Goal: Task Accomplishment & Management: Manage account settings

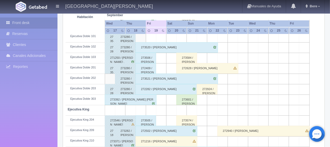
scroll to position [183, 0]
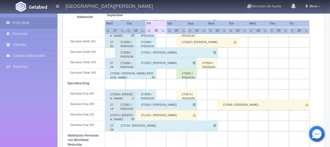
click at [148, 94] on div "273505 / [PERSON_NAME]" at bounding box center [146, 94] width 21 height 10
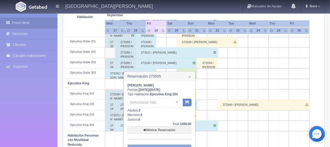
scroll to position [235, 0]
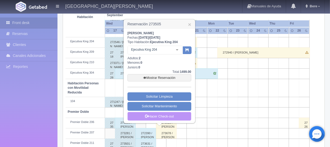
click at [174, 115] on link "Hacer Check-out" at bounding box center [159, 116] width 64 height 9
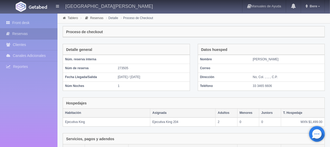
scroll to position [88, 0]
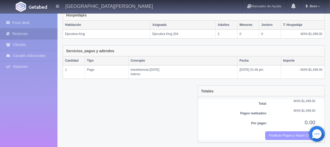
click at [292, 135] on button "Finalizar Pagos y Hacer Checkout" at bounding box center [290, 135] width 50 height 9
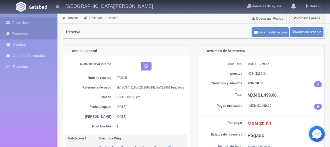
click at [35, 20] on link "Front desk" at bounding box center [28, 23] width 57 height 11
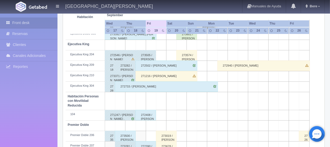
scroll to position [170, 0]
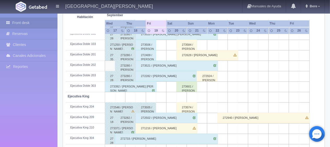
click at [145, 47] on div "273506 / [PERSON_NAME]" at bounding box center [146, 45] width 21 height 10
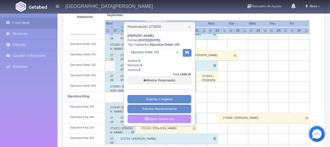
click at [162, 117] on link "Hacer Check-out" at bounding box center [159, 119] width 64 height 9
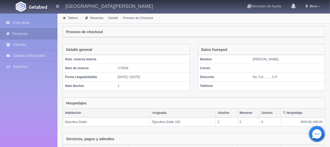
scroll to position [88, 0]
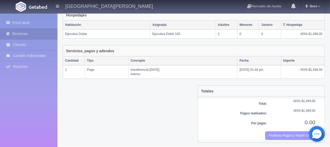
click at [269, 134] on button "Finalizar Pagos y Hacer Checkout" at bounding box center [290, 135] width 50 height 9
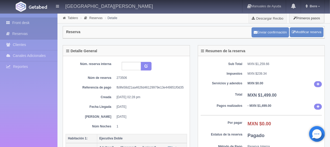
click at [26, 26] on link "Front desk" at bounding box center [28, 23] width 57 height 11
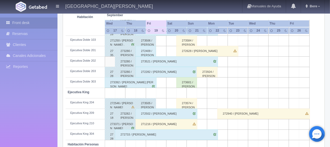
scroll to position [226, 0]
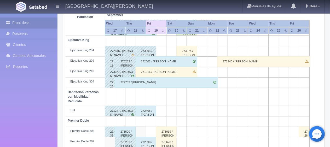
click at [153, 72] on div "271216 / Laura Garza" at bounding box center [167, 72] width 62 height 10
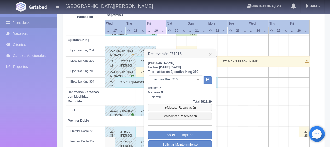
click at [177, 107] on link "Mostrar Reservación" at bounding box center [180, 107] width 64 height 7
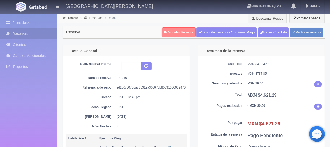
click at [174, 32] on link "Cancelar Reserva" at bounding box center [179, 32] width 34 height 10
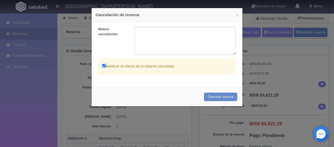
click at [167, 68] on label "Notificar al cliente de la reserva cancelada" at bounding box center [138, 66] width 72 height 6
click at [106, 67] on input "Notificar al cliente de la reserva cancelada" at bounding box center [103, 65] width 3 height 3
checkbox input "false"
click at [210, 95] on button "Cancelar reserva" at bounding box center [220, 97] width 33 height 9
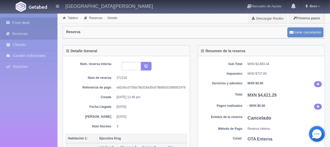
click at [49, 20] on link "Front desk" at bounding box center [28, 23] width 57 height 11
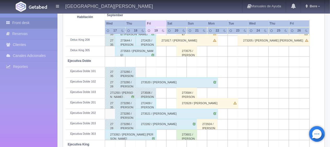
scroll to position [96, 0]
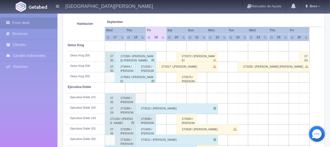
click at [132, 77] on div "273583 / [PERSON_NAME]" at bounding box center [135, 77] width 41 height 10
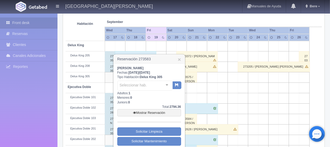
scroll to position [148, 0]
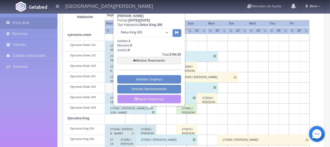
click at [138, 101] on link "Hacer Check-out" at bounding box center [149, 99] width 64 height 9
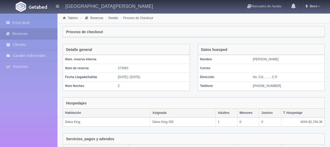
scroll to position [88, 0]
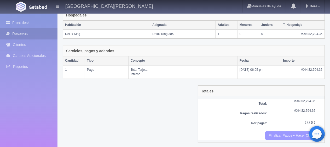
click at [273, 132] on button "Finalizar Pagos y Hacer Checkout" at bounding box center [290, 135] width 50 height 9
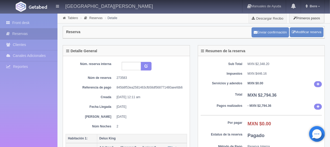
scroll to position [26, 0]
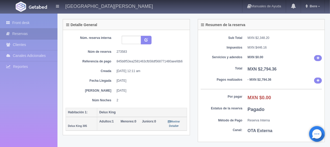
click at [32, 17] on div "Front desk Reservas Clientes [PERSON_NAME] Adicionales [GEOGRAPHIC_DATA] Report…" at bounding box center [28, 87] width 57 height 147
click at [32, 27] on link "Front desk" at bounding box center [28, 23] width 57 height 11
click at [37, 77] on div at bounding box center [28, 83] width 57 height 14
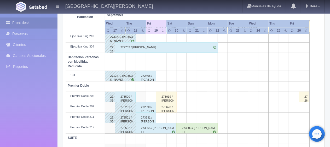
scroll to position [278, 0]
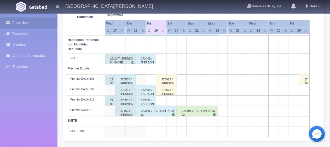
click at [149, 102] on div "273631 / [PERSON_NAME]" at bounding box center [146, 100] width 21 height 10
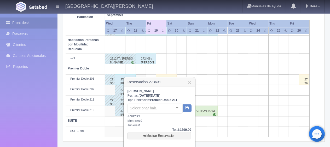
scroll to position [315, 0]
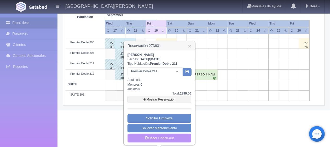
click at [167, 136] on link "Hacer Check-out" at bounding box center [159, 138] width 64 height 9
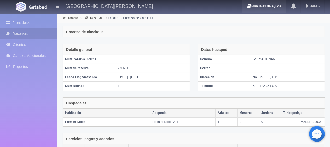
scroll to position [101, 0]
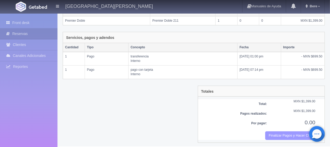
click at [279, 133] on button "Finalizar Pagos y Hacer Checkout" at bounding box center [290, 135] width 50 height 9
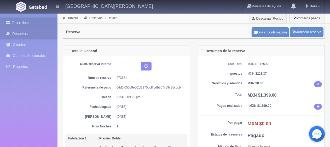
click at [16, 21] on link "Front desk" at bounding box center [28, 23] width 57 height 11
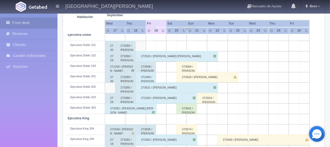
scroll to position [69, 0]
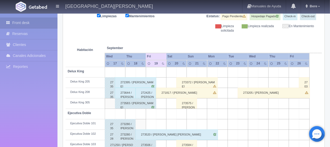
click at [169, 93] on div "271817 / [PERSON_NAME]" at bounding box center [187, 93] width 62 height 10
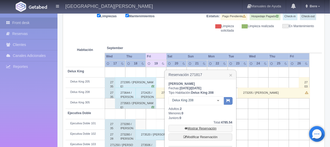
click at [193, 128] on link "Mostrar Reservación" at bounding box center [200, 128] width 64 height 7
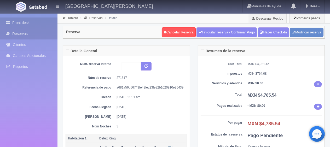
click at [34, 25] on link "Front desk" at bounding box center [28, 23] width 57 height 11
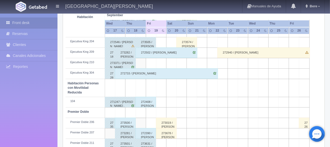
scroll to position [261, 0]
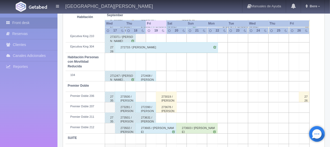
click at [170, 99] on div "273019 / Claudia Victoria" at bounding box center [166, 97] width 21 height 10
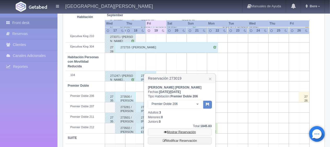
click at [172, 130] on link "Mostrar Reservación" at bounding box center [180, 132] width 64 height 7
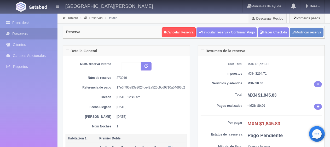
scroll to position [78, 0]
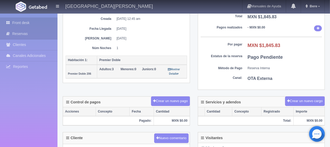
click at [52, 25] on link "Front desk" at bounding box center [28, 23] width 57 height 11
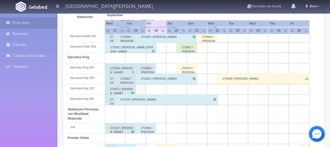
scroll to position [261, 0]
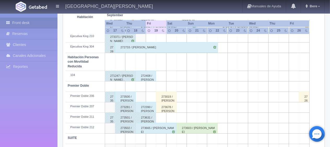
click at [169, 109] on div "273678 / Luis Camaño" at bounding box center [166, 107] width 21 height 10
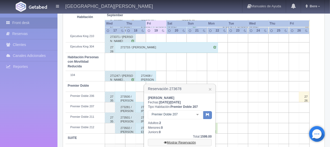
click at [180, 143] on link "Mostrar Reservación" at bounding box center [180, 142] width 64 height 7
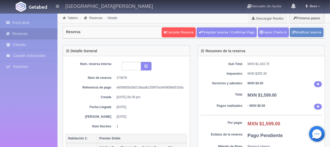
scroll to position [52, 0]
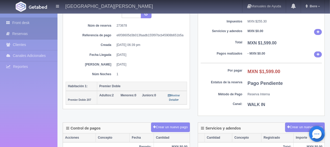
click at [45, 21] on link "Front desk" at bounding box center [28, 23] width 57 height 11
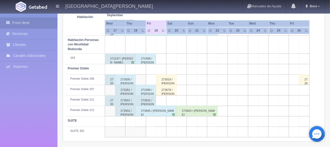
click at [160, 95] on td at bounding box center [161, 100] width 10 height 10
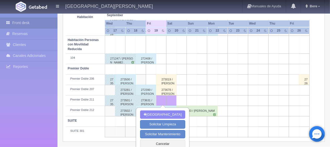
scroll to position [278, 0]
click at [160, 95] on td at bounding box center [161, 100] width 10 height 10
click at [160, 143] on button "Cancelar" at bounding box center [162, 144] width 45 height 9
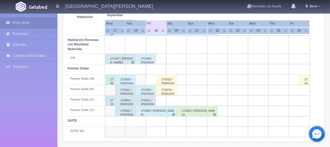
click at [161, 91] on div "273678 / [PERSON_NAME]" at bounding box center [166, 90] width 21 height 10
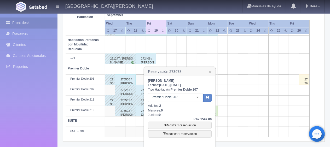
click at [37, 110] on div "Front desk Reservas Clientes Canales Adicionales Channex Reportes Reporte del d…" at bounding box center [28, 87] width 57 height 147
click at [209, 71] on link "×" at bounding box center [209, 71] width 3 height 5
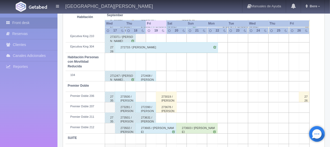
scroll to position [209, 0]
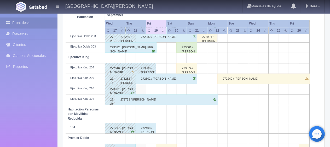
click at [159, 79] on div "272502 / [PERSON_NAME]" at bounding box center [167, 79] width 62 height 10
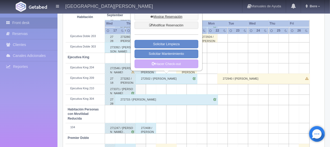
click at [167, 16] on link "Mostrar Reservación" at bounding box center [167, 16] width 64 height 7
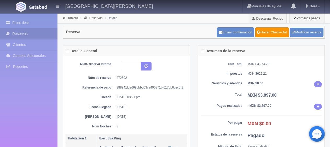
scroll to position [52, 0]
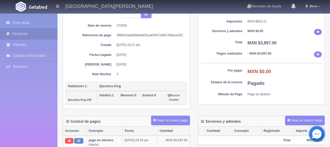
click at [199, 67] on div "Sub Total MXN $3,274.79 Impuestos MXN $622.21 Servicios y adendos MXN $0.00 Tot…" at bounding box center [261, 54] width 127 height 101
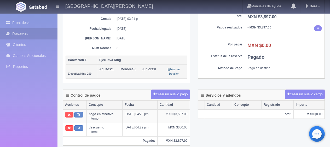
scroll to position [131, 0]
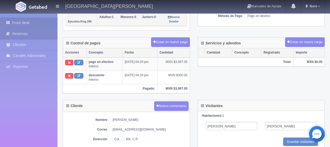
click at [38, 20] on link "Front desk" at bounding box center [28, 23] width 57 height 11
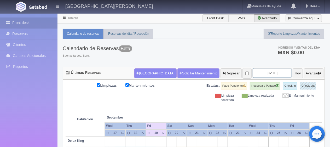
click at [255, 73] on input "[DATE]" at bounding box center [272, 73] width 39 height 10
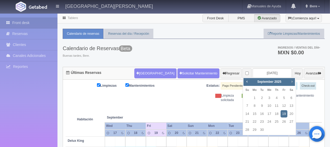
click at [290, 84] on link "Next" at bounding box center [292, 82] width 6 height 6
click at [291, 121] on link "27" at bounding box center [291, 122] width 7 height 8
type input "[DATE]"
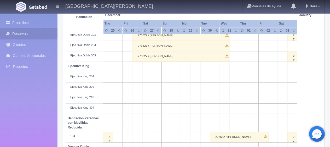
scroll to position [148, 0]
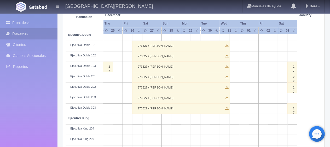
click at [194, 83] on div "273627 / [PERSON_NAME]" at bounding box center [181, 88] width 98 height 10
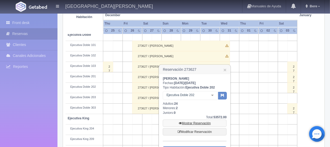
click at [198, 122] on link "Mostrar Reservación" at bounding box center [195, 123] width 64 height 7
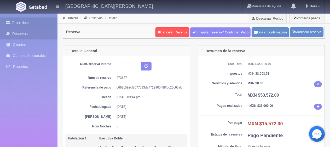
click at [34, 20] on link "Front desk" at bounding box center [28, 23] width 57 height 11
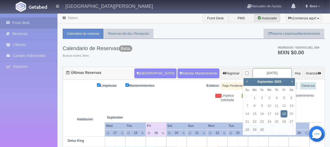
click at [265, 76] on input "[DATE]" at bounding box center [272, 73] width 39 height 10
click at [290, 83] on span "Next" at bounding box center [292, 81] width 4 height 4
click at [284, 124] on link "26" at bounding box center [284, 122] width 7 height 8
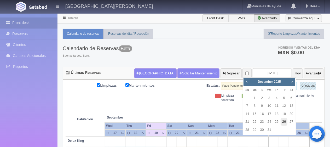
type input "[DATE]"
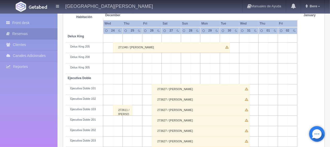
scroll to position [131, 0]
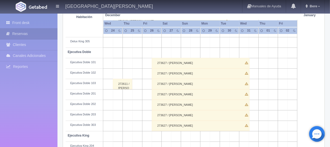
click at [181, 70] on div "273627 / [PERSON_NAME]" at bounding box center [201, 73] width 98 height 10
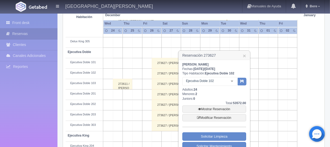
scroll to position [157, 0]
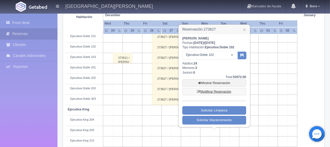
click at [224, 92] on link "Modificar Reservación" at bounding box center [214, 91] width 64 height 7
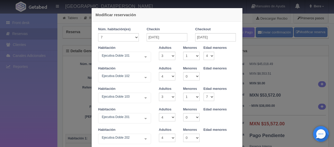
select select "3"
select select "1"
select select "4"
select select "3"
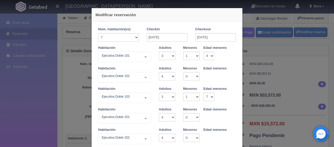
select select "1"
select select "7"
select select "4"
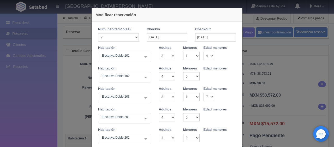
select select "2"
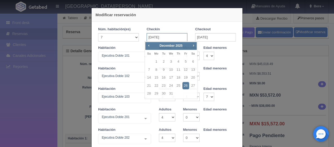
click at [152, 33] on input "26-12-2025" at bounding box center [167, 37] width 41 height 8
click at [191, 86] on link "27" at bounding box center [193, 86] width 7 height 8
type input "27-12-2025"
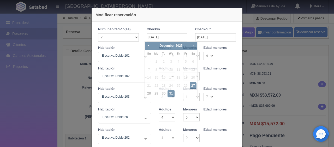
checkbox input "false"
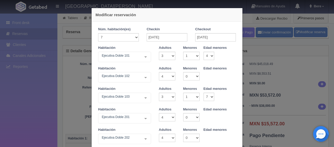
type input "51772.00"
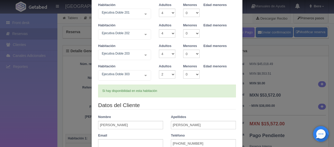
scroll to position [183, 0]
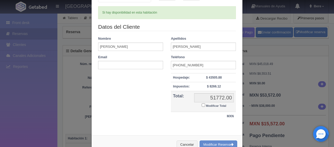
click at [202, 105] on input "Modificar Total" at bounding box center [203, 104] width 3 height 3
checkbox input "true"
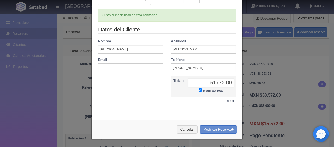
scroll to position [179, 0]
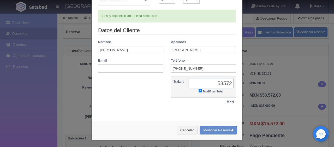
type input "53572"
click at [211, 131] on button "Modificar Reserva" at bounding box center [219, 130] width 38 height 9
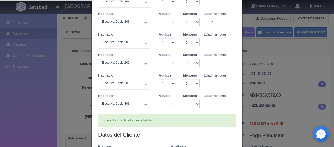
scroll to position [49, 0]
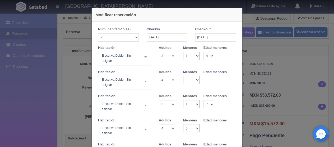
select select "3"
select select "1"
select select "4"
select select "3"
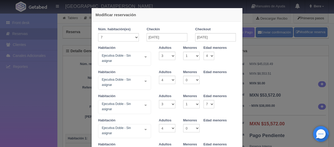
select select "1"
select select "7"
select select "4"
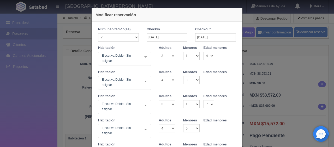
select select "2"
click at [59, 118] on div "Modificar reservación Núm. habitación(es) 1 2 3 4 5 6 7 8 9 10 11 12 13 14 15 1…" at bounding box center [167, 73] width 334 height 147
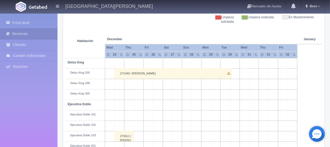
scroll to position [157, 0]
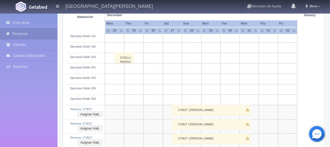
click at [206, 107] on div "273627 / [PERSON_NAME]" at bounding box center [211, 110] width 78 height 10
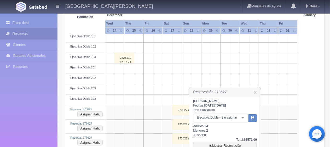
click at [232, 125] on div "Angela Peralta Aban Fechas: 2025-12-27 / 2025-12-31 Tipo Habitación: Ejecutiva …" at bounding box center [225, 131] width 64 height 65
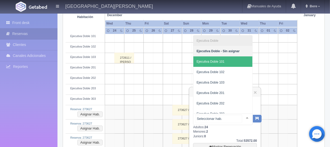
click at [230, 59] on span "Ejecutiva Doble 101" at bounding box center [222, 61] width 59 height 10
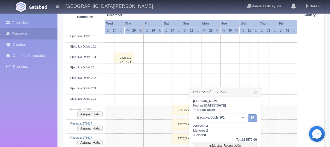
click at [249, 119] on button "button" at bounding box center [252, 118] width 9 height 8
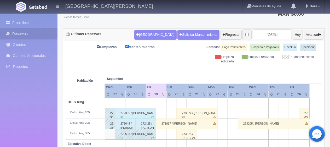
scroll to position [39, 0]
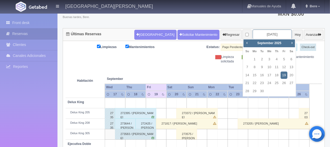
click at [261, 32] on input "[DATE]" at bounding box center [272, 35] width 39 height 10
click at [293, 40] on link "Next" at bounding box center [292, 43] width 6 height 6
click at [293, 41] on span "Next" at bounding box center [292, 43] width 4 height 4
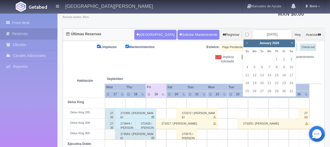
click at [247, 43] on span "Prev" at bounding box center [247, 43] width 4 height 4
click at [284, 83] on link "26" at bounding box center [284, 83] width 7 height 8
type input "[DATE]"
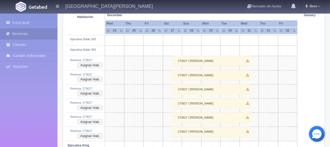
scroll to position [180, 0]
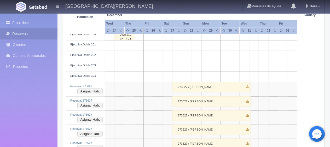
click at [203, 86] on div "273627 / [PERSON_NAME]" at bounding box center [211, 87] width 78 height 10
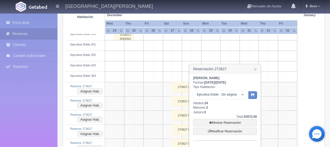
click at [218, 88] on div "[PERSON_NAME]: [DATE] / [DATE] Tipo Habitación: Ejecutiva Doble - Sin asignar N…" at bounding box center [225, 108] width 64 height 65
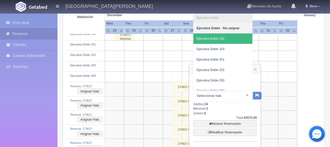
click at [225, 37] on span "Ejecutiva Doble 102" at bounding box center [222, 38] width 59 height 10
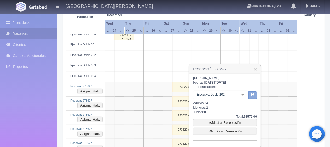
click at [253, 95] on icon "button" at bounding box center [252, 94] width 3 height 3
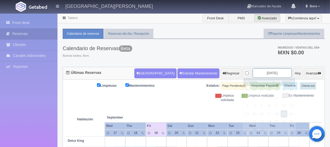
click at [260, 73] on input "2025-09-19" at bounding box center [272, 73] width 39 height 10
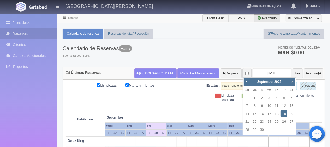
click at [290, 82] on span "Next" at bounding box center [292, 81] width 4 height 4
click at [249, 81] on link "Prev" at bounding box center [247, 82] width 6 height 6
click at [287, 83] on div "November 2025" at bounding box center [269, 82] width 37 height 6
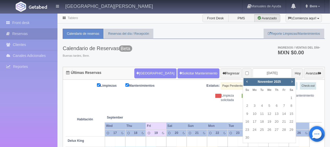
click at [291, 84] on div "Prev Next November 2025" at bounding box center [268, 82] width 51 height 8
click at [292, 84] on link "Next" at bounding box center [292, 82] width 6 height 6
click at [284, 122] on link "26" at bounding box center [284, 122] width 7 height 8
type input "[DATE]"
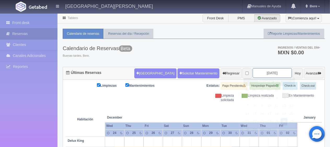
click at [264, 70] on input "[DATE]" at bounding box center [272, 73] width 39 height 10
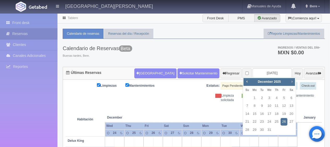
click at [291, 83] on span "Next" at bounding box center [292, 81] width 4 height 4
click at [247, 81] on span "Prev" at bounding box center [247, 81] width 4 height 4
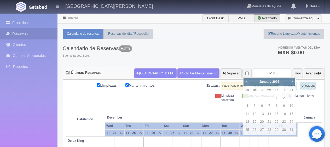
click at [179, 92] on div "Limpiezas Mantenimientos Estatus: Pago Pendiente Hospedaje Pagado Check-in Chec…" at bounding box center [194, 92] width 256 height 20
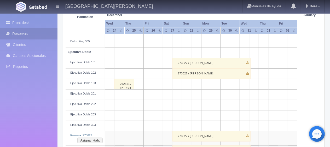
scroll to position [157, 0]
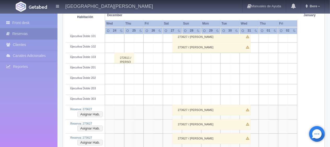
click at [191, 109] on div "273627 / Angela Peralta Aban" at bounding box center [211, 110] width 78 height 10
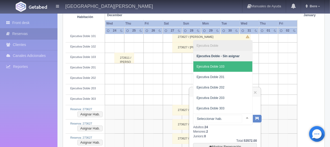
click at [224, 67] on span "Ejecutiva Doble 103" at bounding box center [210, 67] width 28 height 4
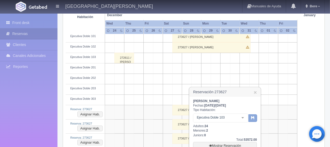
click at [256, 117] on button "button" at bounding box center [252, 118] width 9 height 8
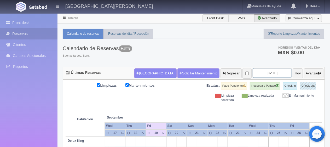
click at [258, 75] on input "[DATE]" at bounding box center [272, 73] width 39 height 10
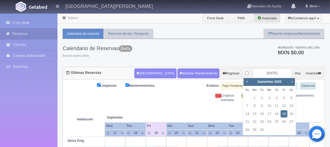
click at [293, 83] on span "Next" at bounding box center [292, 81] width 4 height 4
click at [292, 83] on span "Next" at bounding box center [292, 81] width 4 height 4
click at [285, 121] on link "26" at bounding box center [284, 122] width 7 height 8
type input "[DATE]"
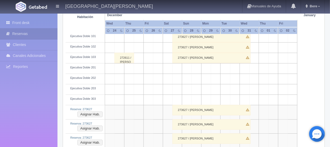
scroll to position [183, 0]
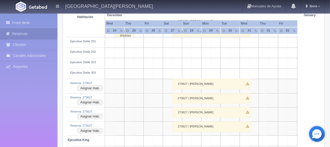
click at [208, 85] on div "273627 / [PERSON_NAME]" at bounding box center [211, 84] width 78 height 10
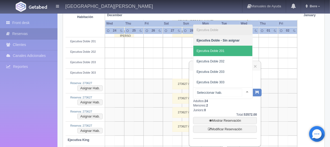
click at [215, 50] on span "Ejecutiva Doble 201" at bounding box center [210, 51] width 28 height 4
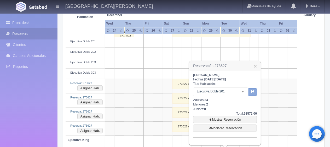
click at [257, 90] on button "button" at bounding box center [252, 92] width 9 height 8
click at [254, 92] on icon "button" at bounding box center [252, 91] width 3 height 3
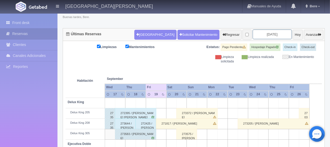
scroll to position [39, 0]
click at [264, 31] on input "[DATE]" at bounding box center [272, 35] width 39 height 10
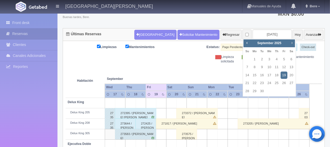
click at [291, 42] on span "Next" at bounding box center [292, 43] width 4 height 4
click at [290, 42] on span "Next" at bounding box center [292, 43] width 4 height 4
click at [286, 81] on link "26" at bounding box center [284, 83] width 7 height 8
type input "[DATE]"
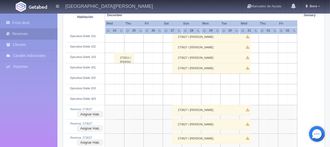
scroll to position [209, 0]
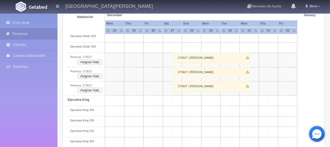
click at [211, 57] on div "273627 / [PERSON_NAME]" at bounding box center [211, 58] width 78 height 10
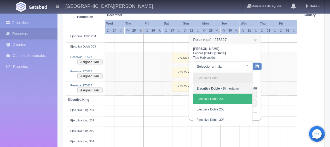
click at [230, 97] on span "Ejecutiva Doble 202" at bounding box center [222, 99] width 59 height 10
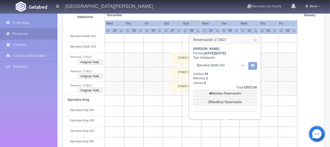
click at [253, 65] on icon "button" at bounding box center [252, 65] width 3 height 3
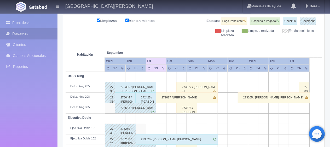
scroll to position [13, 0]
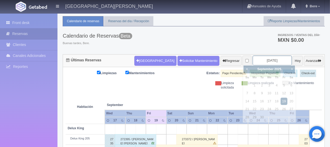
click at [267, 62] on input "[DATE]" at bounding box center [272, 61] width 39 height 10
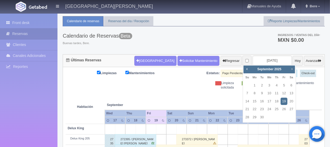
click at [291, 68] on span "Next" at bounding box center [292, 69] width 4 height 4
click at [283, 106] on link "26" at bounding box center [284, 110] width 7 height 8
type input "[DATE]"
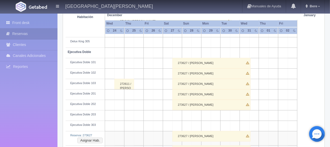
scroll to position [157, 0]
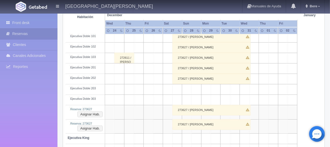
click at [207, 111] on div "273627 / Angela Peralta Aban" at bounding box center [211, 110] width 78 height 10
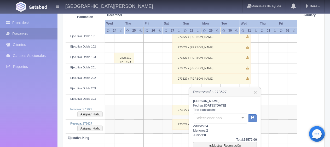
click at [211, 121] on div "Seleccionar hab." at bounding box center [220, 119] width 55 height 10
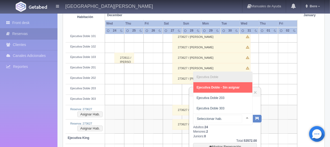
click at [212, 121] on input "text" at bounding box center [218, 119] width 46 height 8
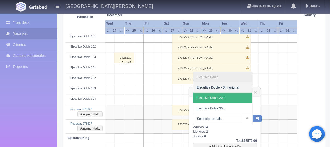
click at [230, 96] on span "Ejecutiva Doble 203" at bounding box center [222, 98] width 59 height 10
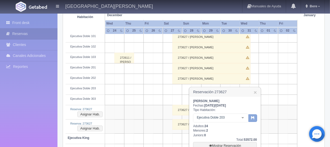
click at [251, 116] on icon "button" at bounding box center [252, 117] width 3 height 3
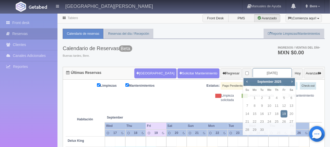
click at [269, 72] on input "[DATE]" at bounding box center [272, 73] width 39 height 10
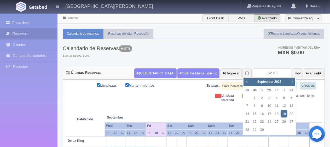
click at [292, 83] on span "Next" at bounding box center [292, 81] width 4 height 4
click at [291, 82] on span "Next" at bounding box center [292, 81] width 4 height 4
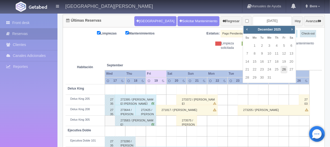
click at [285, 71] on link "26" at bounding box center [284, 70] width 7 height 8
type input "2025-12-26"
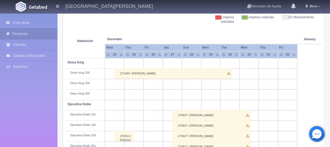
scroll to position [157, 0]
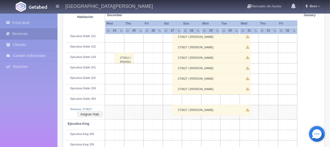
click at [191, 112] on div "273627 / Angela Peralta Aban" at bounding box center [211, 110] width 78 height 10
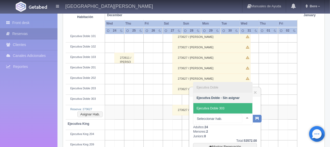
click at [225, 110] on span "Ejecutiva Doble 303" at bounding box center [222, 108] width 59 height 10
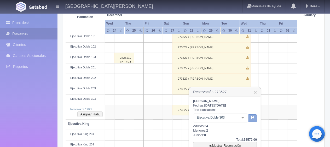
click at [253, 119] on button "button" at bounding box center [252, 118] width 9 height 8
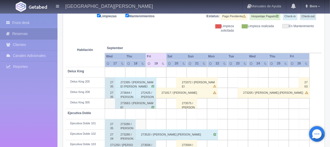
scroll to position [17, 0]
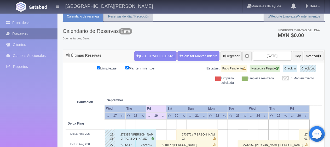
click at [39, 36] on link "Reservas" at bounding box center [28, 33] width 57 height 11
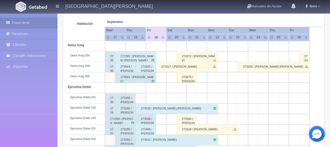
scroll to position [69, 0]
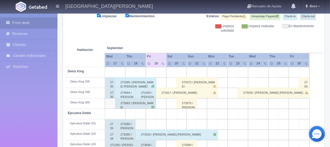
click at [124, 95] on div "273644 / [PERSON_NAME]" at bounding box center [125, 93] width 21 height 10
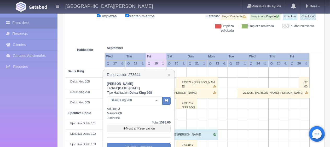
click at [171, 75] on h3 "Reservación 273644 ×" at bounding box center [138, 74] width 71 height 9
click at [171, 74] on h3 "Reservación 273644 ×" at bounding box center [138, 74] width 71 height 9
click at [169, 74] on link "×" at bounding box center [168, 74] width 3 height 5
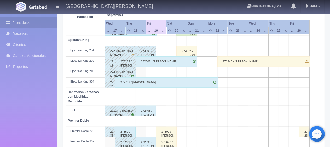
scroll to position [252, 0]
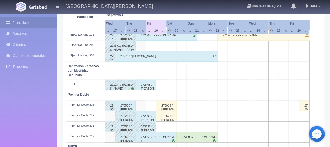
click at [144, 128] on div "273631 / Lorena García" at bounding box center [146, 126] width 21 height 10
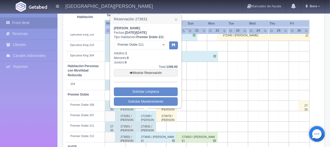
scroll to position [200, 0]
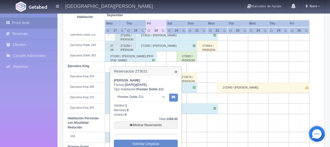
click at [175, 71] on link "×" at bounding box center [175, 71] width 3 height 5
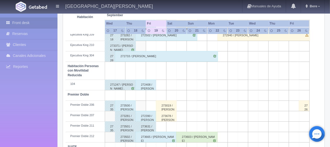
scroll to position [278, 0]
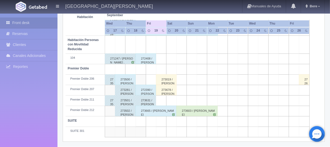
click at [161, 109] on div "273665 / Luis Camaño" at bounding box center [156, 111] width 41 height 10
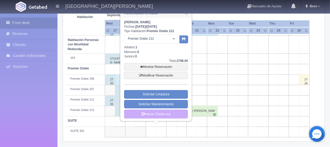
scroll to position [252, 0]
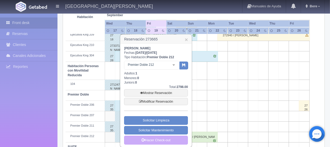
click at [187, 35] on h3 "Reservación 273665 ×" at bounding box center [155, 39] width 71 height 9
click at [186, 37] on link "×" at bounding box center [186, 39] width 3 height 5
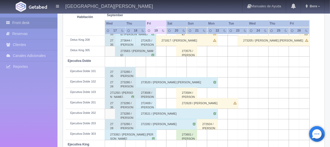
scroll to position [96, 0]
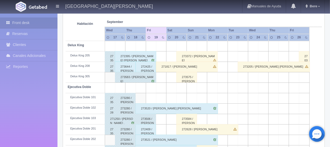
click at [123, 66] on div "273644 / Jesus Escobar" at bounding box center [125, 67] width 21 height 10
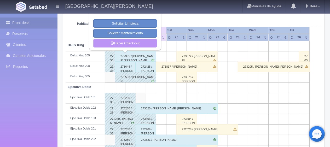
click at [129, 42] on link "Hacer Check-out" at bounding box center [125, 43] width 64 height 9
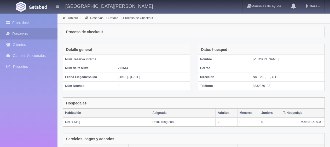
scroll to position [102, 0]
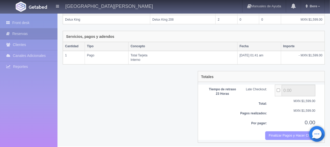
click at [272, 132] on button "Finalizar Pagos y Hacer Checkout" at bounding box center [290, 135] width 50 height 9
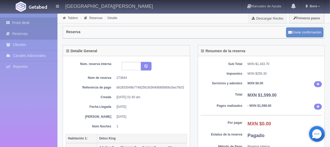
click at [27, 25] on link "Front desk" at bounding box center [28, 23] width 57 height 11
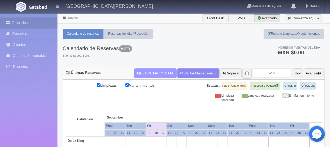
click at [143, 75] on button "[GEOGRAPHIC_DATA]" at bounding box center [155, 73] width 42 height 10
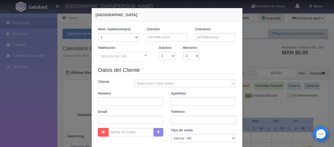
checkbox input "false"
click at [153, 40] on input "text" at bounding box center [167, 37] width 41 height 8
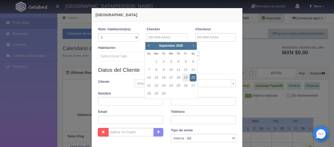
click at [193, 48] on link "Next" at bounding box center [194, 46] width 6 height 6
click at [162, 76] on link "14" at bounding box center [163, 78] width 7 height 8
type input "14-10-2025"
checkbox input "false"
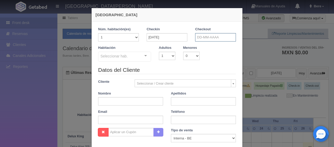
click at [208, 38] on input "text" at bounding box center [215, 37] width 41 height 8
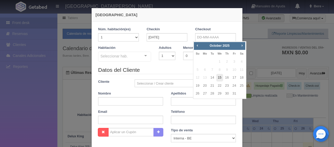
click at [219, 77] on link "15" at bounding box center [220, 78] width 7 height 8
type input "15-10-2025"
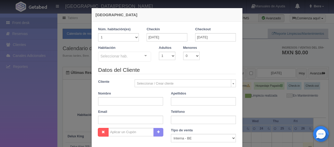
checkbox input "false"
drag, startPoint x: 134, startPoint y: 96, endPoint x: 131, endPoint y: 98, distance: 3.3
paste input "Patricia Guerrero"
drag, startPoint x: 111, startPoint y: 101, endPoint x: 134, endPoint y: 101, distance: 23.0
click at [134, 101] on input "Patricia Guerrero" at bounding box center [130, 101] width 65 height 8
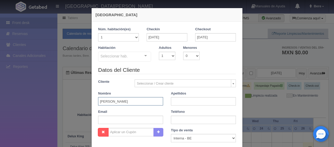
type input "Patricia Guerrero"
click at [183, 100] on input "text" at bounding box center [203, 101] width 65 height 8
paste input "Guerrero"
type input "Guerrero"
click at [151, 100] on input "Patricia Guerrero" at bounding box center [130, 101] width 65 height 8
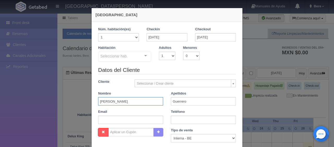
click at [147, 100] on input "Patricia Guerrero" at bounding box center [130, 101] width 65 height 8
click at [142, 101] on input "Patricia Guerrero" at bounding box center [130, 101] width 65 height 8
type input "Patricia"
click at [195, 138] on select "Correo Electronico Interna - BE Llamada OTA Externa Otro WALK IN" at bounding box center [203, 138] width 65 height 8
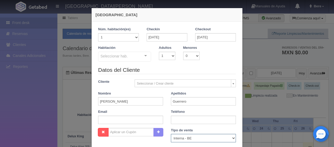
select select "extota"
click at [171, 134] on select "Correo Electronico Interna - BE Llamada OTA Externa Otro WALK IN" at bounding box center [203, 138] width 65 height 8
click at [188, 125] on div "Datos del Cliente Cliente Seleccionar / Crear cliente Nuevo Cliente Adriana Nav…" at bounding box center [167, 97] width 146 height 62
click at [186, 121] on input "text" at bounding box center [203, 120] width 65 height 8
paste input "0 (0) 4165053045"
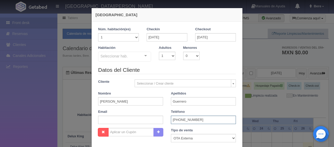
type input "0 (0) 4165053045"
click at [126, 124] on div "Datos del Cliente Cliente Seleccionar / Crear cliente Nuevo Cliente Adriana Nav…" at bounding box center [167, 97] width 146 height 62
click at [125, 120] on input "text" at bounding box center [130, 120] width 65 height 8
paste input "jsyyuloclx@m.expediapartnercentral.com"
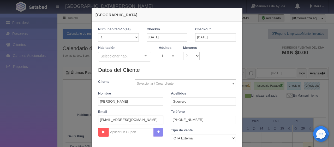
scroll to position [0, 0]
type input "jsyyuloclx@m.expediapartnercentral.com"
click at [166, 57] on select "1 2 3 4 5 6 7 8 9 10" at bounding box center [167, 56] width 16 height 8
select select "2"
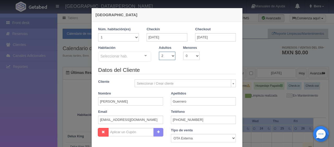
click at [159, 52] on select "1 2 3 4 5 6 7 8 9 10" at bounding box center [167, 56] width 16 height 8
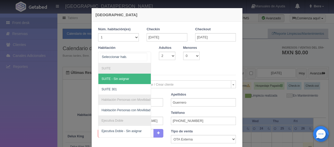
click at [145, 56] on div at bounding box center [146, 56] width 10 height 8
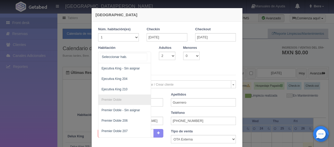
scroll to position [183, 0]
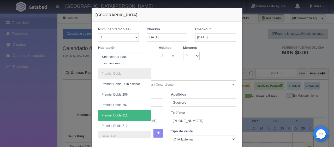
click at [129, 116] on span "Premier Doble 211" at bounding box center [142, 115] width 88 height 10
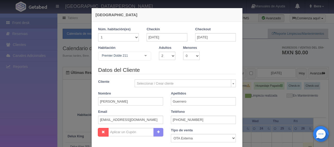
checkbox input "false"
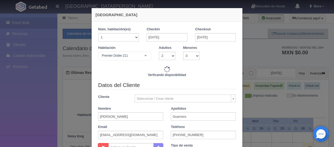
type input "1649.00"
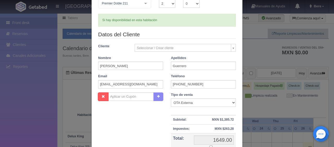
scroll to position [78, 0]
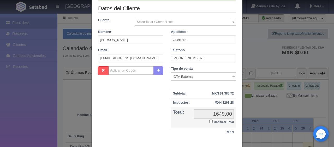
click at [209, 120] on input "Modificar Total" at bounding box center [210, 121] width 3 height 3
checkbox input "true"
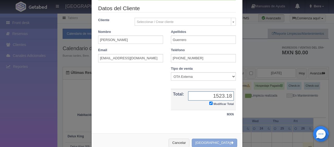
type input "1523.18"
click at [219, 140] on button "[GEOGRAPHIC_DATA]" at bounding box center [214, 143] width 45 height 9
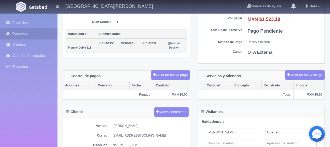
scroll to position [157, 0]
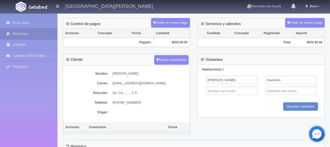
drag, startPoint x: 111, startPoint y: 73, endPoint x: 148, endPoint y: 72, distance: 36.8
click at [148, 72] on dl "Nombre [PERSON_NAME]" at bounding box center [126, 74] width 121 height 4
copy dd "[PERSON_NAME]"
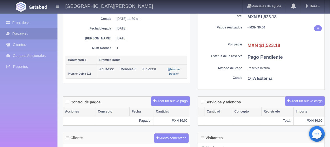
scroll to position [183, 0]
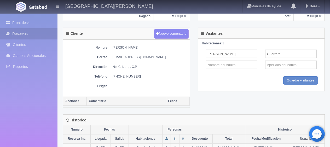
drag, startPoint x: 110, startPoint y: 75, endPoint x: 147, endPoint y: 75, distance: 36.8
click at [147, 75] on dl "Teléfono [PHONE_NUMBER]" at bounding box center [126, 76] width 121 height 4
copy dd "[PHONE_NUMBER]"
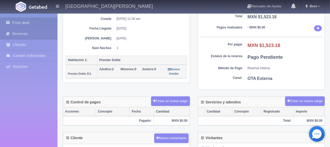
click at [25, 24] on link "Front desk" at bounding box center [28, 23] width 57 height 11
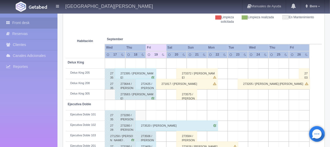
scroll to position [131, 0]
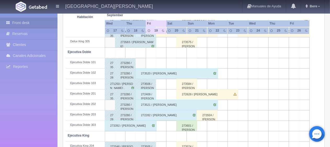
click at [144, 95] on div "272409 / [PERSON_NAME]" at bounding box center [146, 94] width 21 height 10
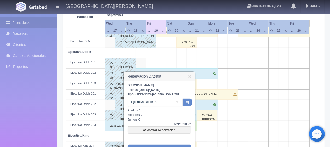
scroll to position [183, 0]
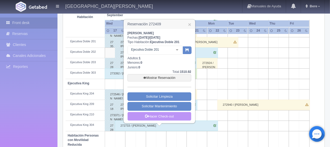
click at [147, 116] on icon at bounding box center [146, 115] width 3 height 3
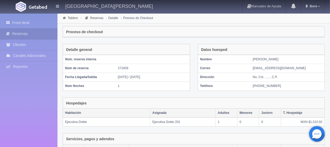
scroll to position [88, 0]
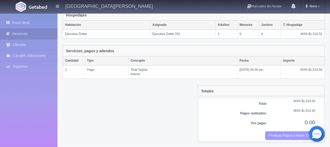
click at [279, 135] on button "Finalizar Pagos y Hacer Checkout" at bounding box center [290, 135] width 50 height 9
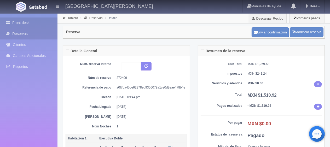
click at [34, 18] on link "Front desk" at bounding box center [28, 23] width 57 height 11
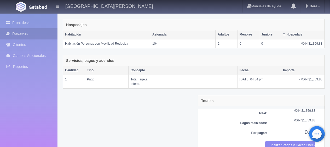
scroll to position [88, 0]
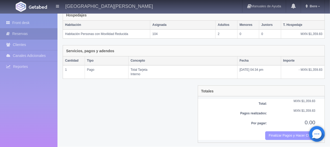
click at [283, 132] on button "Finalizar Pagos y Hacer Checkout" at bounding box center [290, 135] width 50 height 9
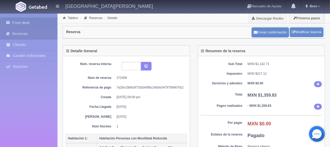
click at [43, 21] on link "Front desk" at bounding box center [28, 23] width 57 height 11
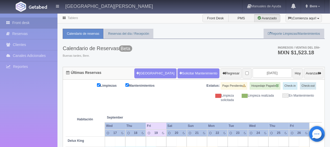
click at [88, 100] on div "Limpiezas Mantenimientos Estatus: Pago Pendiente Hospedaje Pagado Check-in Chec…" at bounding box center [194, 92] width 256 height 20
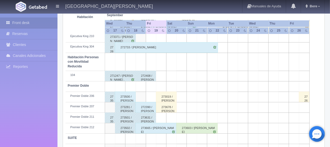
scroll to position [278, 0]
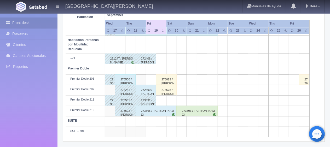
click at [142, 91] on div "272390 / [PERSON_NAME]" at bounding box center [146, 90] width 21 height 10
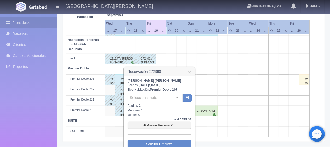
scroll to position [304, 0]
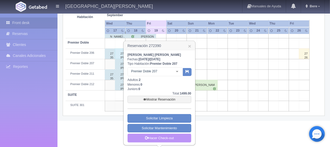
click at [161, 140] on link "Hacer Check-out" at bounding box center [159, 138] width 64 height 9
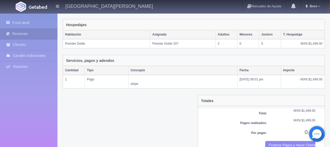
scroll to position [88, 0]
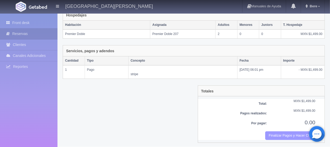
click at [269, 133] on button "Finalizar Pagos y Hacer Checkout" at bounding box center [290, 135] width 50 height 9
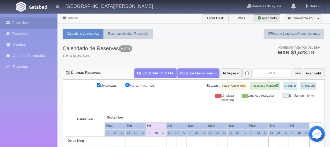
scroll to position [52, 0]
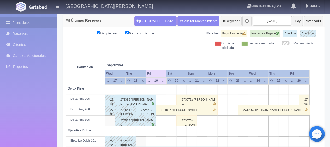
click at [149, 110] on div "272425 / [PERSON_NAME] [PERSON_NAME]" at bounding box center [146, 110] width 21 height 10
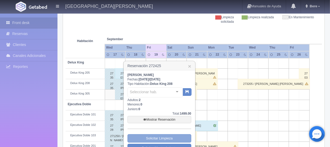
scroll to position [104, 0]
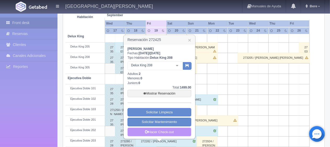
click at [158, 130] on link "Hacer Check-out" at bounding box center [159, 132] width 64 height 9
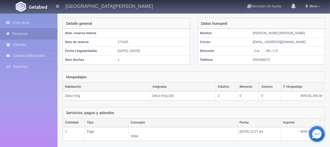
scroll to position [88, 0]
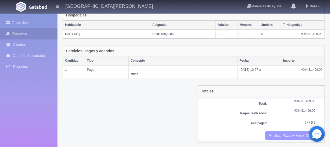
click at [277, 132] on button "Finalizar Pagos y Hacer Checkout" at bounding box center [290, 135] width 50 height 9
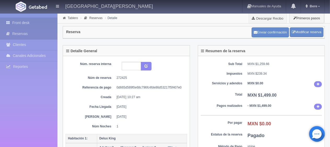
click at [18, 21] on link "Front desk" at bounding box center [28, 23] width 57 height 11
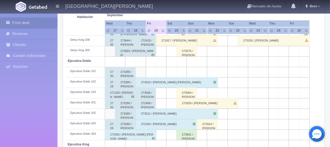
scroll to position [96, 0]
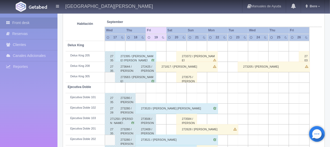
click at [139, 57] on div "272395 / VICTOR MANUEL QUESADA VIEYRA" at bounding box center [135, 56] width 41 height 10
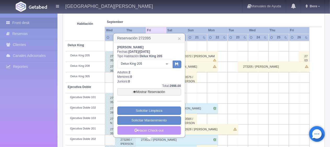
click at [133, 133] on link "Hacer Check-out" at bounding box center [149, 130] width 64 height 9
click at [132, 131] on link "Hacer Check-out" at bounding box center [149, 130] width 64 height 9
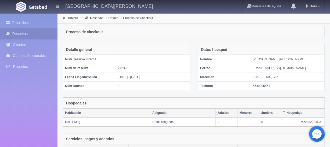
scroll to position [88, 0]
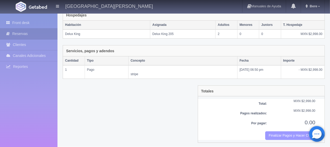
click at [275, 136] on button "Finalizar Pagos y Hacer Checkout" at bounding box center [290, 135] width 50 height 9
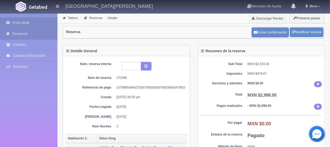
click at [10, 22] on icon at bounding box center [9, 22] width 6 height 5
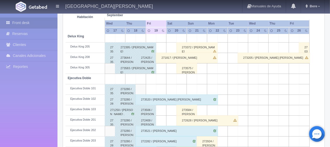
scroll to position [183, 0]
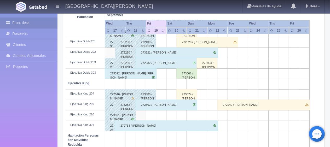
click at [124, 72] on div "273392 / [PERSON_NAME] [PERSON_NAME]" at bounding box center [131, 73] width 52 height 10
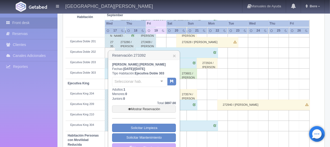
scroll to position [235, 0]
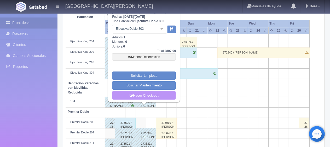
click at [143, 93] on link "Hacer Check-out" at bounding box center [144, 95] width 64 height 9
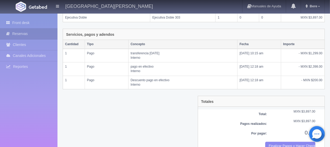
scroll to position [115, 0]
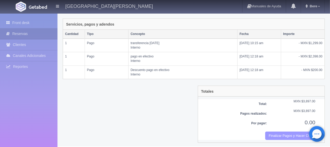
drag, startPoint x: 281, startPoint y: 131, endPoint x: 188, endPoint y: 16, distance: 147.8
click at [281, 132] on button "Finalizar Pagos y Hacer Checkout" at bounding box center [290, 136] width 50 height 9
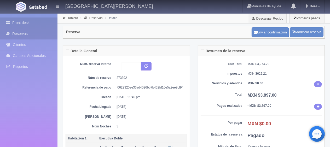
click at [39, 21] on link "Front desk" at bounding box center [28, 23] width 57 height 11
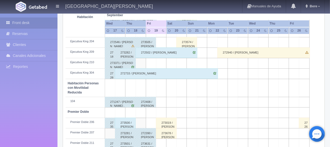
scroll to position [278, 0]
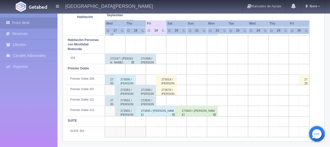
click at [126, 79] on div "273500 / Araceli Mejia" at bounding box center [125, 79] width 21 height 10
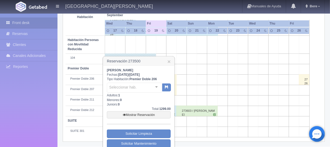
scroll to position [294, 0]
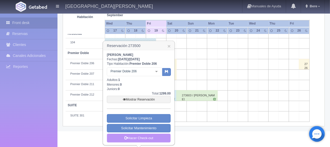
click at [153, 137] on link "Hacer Check-out" at bounding box center [139, 138] width 64 height 9
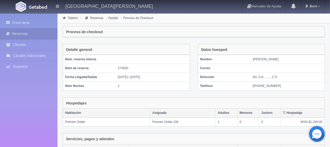
scroll to position [102, 0]
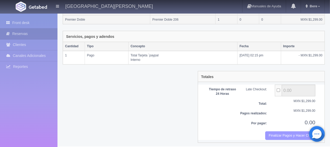
drag, startPoint x: 277, startPoint y: 133, endPoint x: 193, endPoint y: 18, distance: 142.7
click at [278, 133] on button "Finalizar Pagos y Hacer Checkout" at bounding box center [290, 135] width 50 height 9
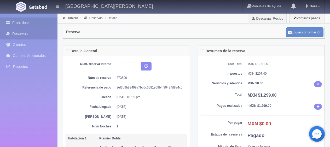
click at [27, 21] on link "Front desk" at bounding box center [28, 23] width 57 height 11
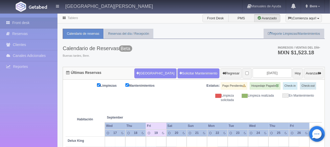
click at [173, 86] on div "Limpiezas Mantenimientos" at bounding box center [130, 85] width 128 height 7
click at [145, 73] on button "[GEOGRAPHIC_DATA]" at bounding box center [155, 73] width 42 height 10
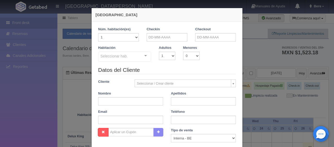
checkbox input "false"
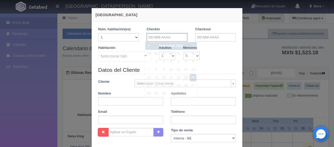
click at [156, 37] on input "text" at bounding box center [167, 37] width 41 height 8
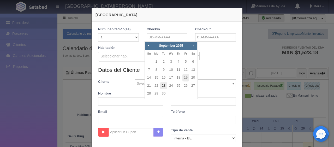
click at [162, 84] on link "23" at bounding box center [163, 86] width 7 height 8
type input "[DATE]"
checkbox input "false"
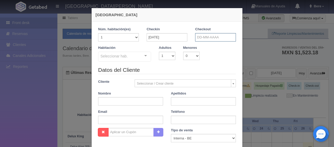
click at [201, 38] on input "text" at bounding box center [215, 37] width 41 height 8
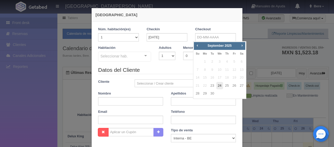
click at [219, 87] on link "24" at bounding box center [220, 86] width 7 height 8
type input "24-09-2025"
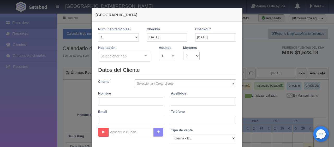
checkbox input "false"
click at [156, 56] on div "Adultos 1 2 3 4 5 6 7 8 9 10" at bounding box center [167, 52] width 24 height 15
click at [159, 56] on select "1 2 3 4 5 6 7 8 9 10" at bounding box center [167, 56] width 16 height 8
select select "2"
click at [159, 52] on select "1 2 3 4 5 6 7 8 9 10" at bounding box center [167, 56] width 16 height 8
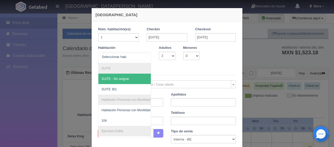
click at [132, 56] on div at bounding box center [124, 57] width 53 height 11
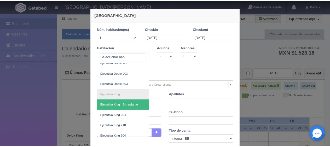
scroll to position [157, 0]
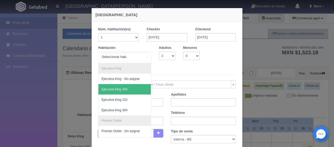
click at [133, 87] on span "Ejecutiva King 204" at bounding box center [142, 89] width 88 height 10
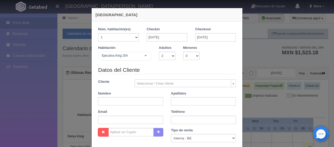
checkbox input "false"
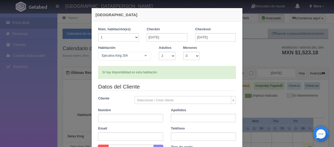
type input "1549.00"
checkbox input "false"
drag, startPoint x: 26, startPoint y: 105, endPoint x: 29, endPoint y: 99, distance: 6.7
click at [28, 104] on div "Nueva Reserva 1 Núm. habitación(es) 1 2 3 4 5 6 7 8 9 10 11 12 13 14 15 16 17 1…" at bounding box center [167, 73] width 334 height 147
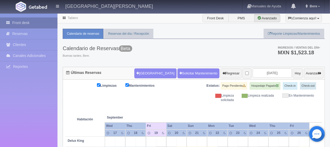
click at [37, 27] on link "Front desk" at bounding box center [28, 23] width 57 height 11
click at [160, 47] on div "Calendario de Reservas Beta Buenas tardes, [GEOGRAPHIC_DATA]. Ingresos / Ventas…" at bounding box center [194, 53] width 262 height 28
